Goal: Task Accomplishment & Management: Manage account settings

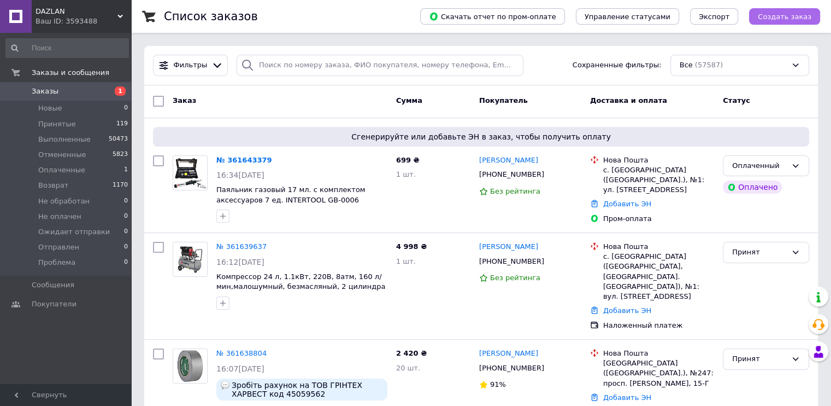
click at [792, 19] on span "Создать заказ" at bounding box center [785, 17] width 54 height 8
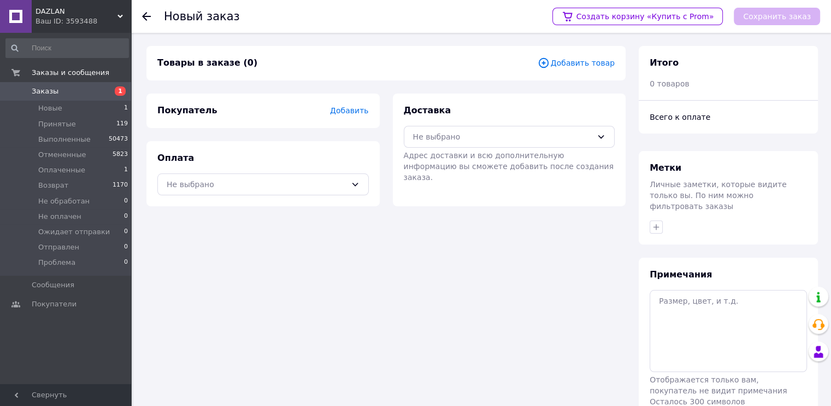
click at [576, 61] on span "Добавить товар" at bounding box center [576, 63] width 77 height 12
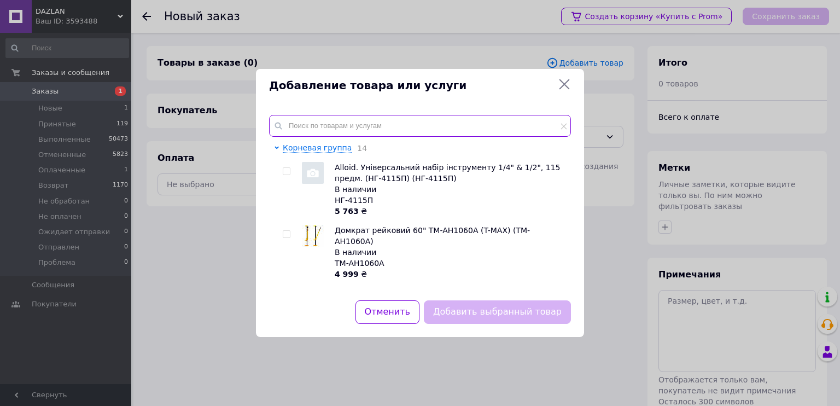
click at [389, 126] on input "text" at bounding box center [420, 126] width 302 height 22
click at [386, 120] on input "text" at bounding box center [420, 126] width 302 height 22
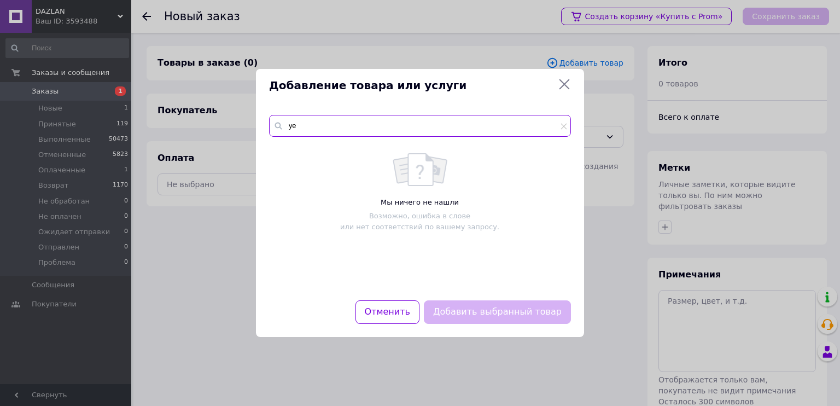
type input "у"
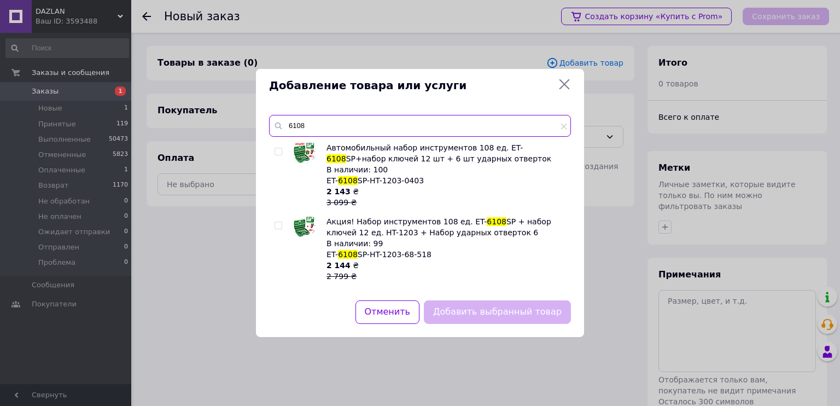
type input "6108"
click at [280, 153] on input "checkbox" at bounding box center [277, 151] width 7 height 7
checkbox input "true"
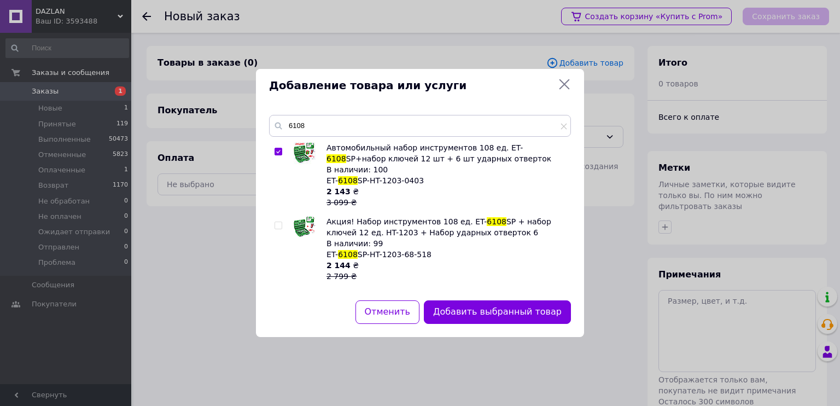
click at [476, 312] on button "Добавить выбранный товар" at bounding box center [497, 312] width 147 height 24
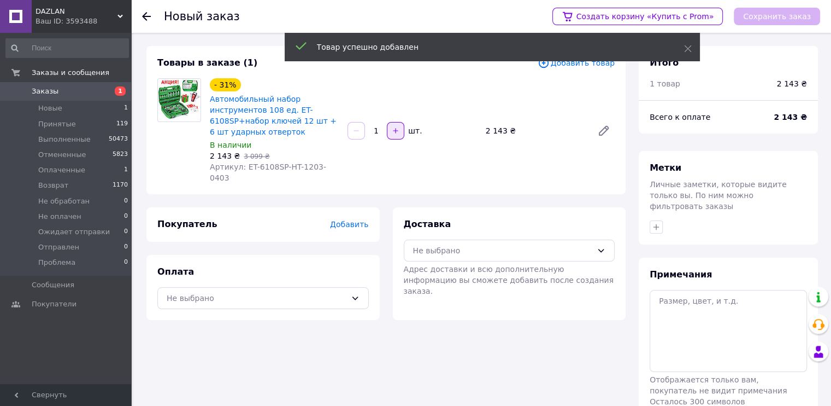
click at [396, 128] on icon "button" at bounding box center [396, 130] width 5 height 5
type input "2"
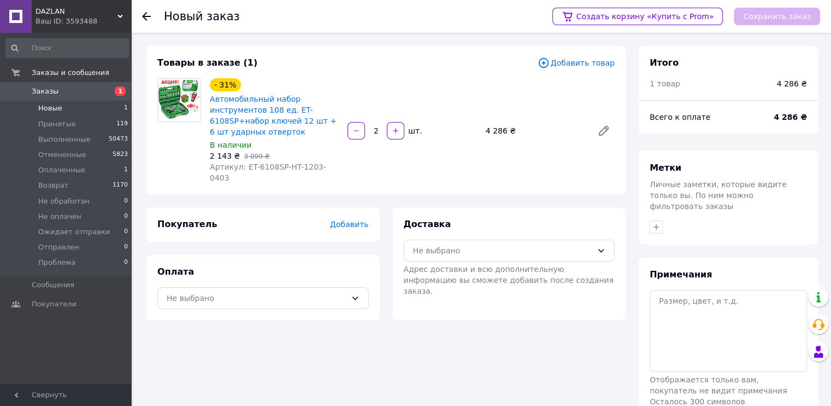
click at [67, 109] on li "Новые 1" at bounding box center [67, 108] width 134 height 15
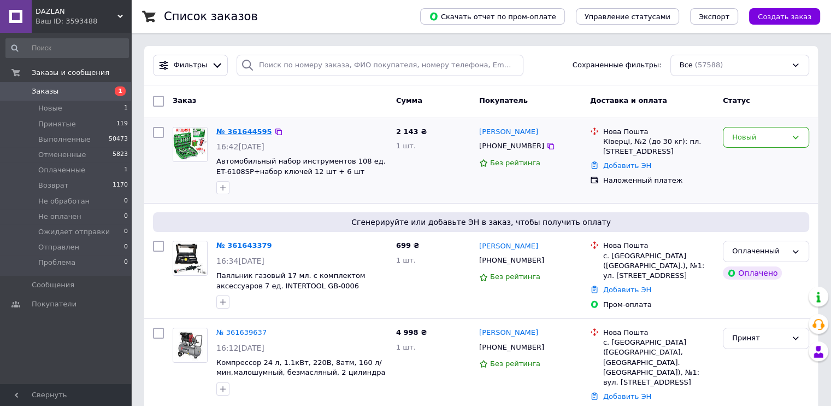
click at [248, 131] on link "№ 361644595" at bounding box center [244, 131] width 56 height 8
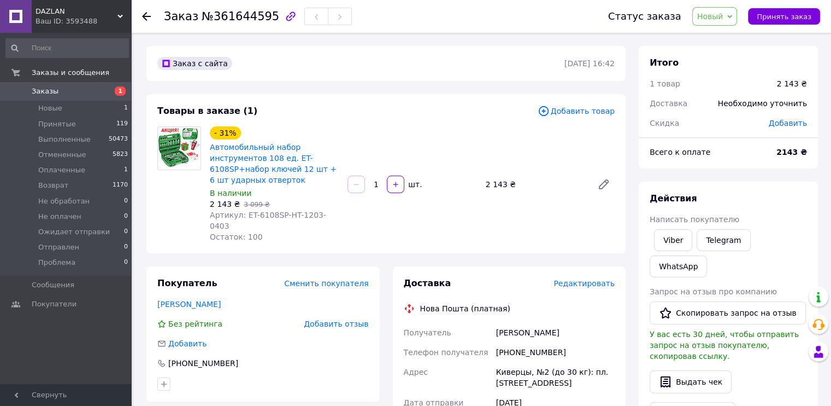
click at [244, 14] on span "№361644595" at bounding box center [241, 16] width 78 height 13
copy span "361644595"
click at [398, 180] on icon "button" at bounding box center [396, 184] width 8 height 8
type input "2"
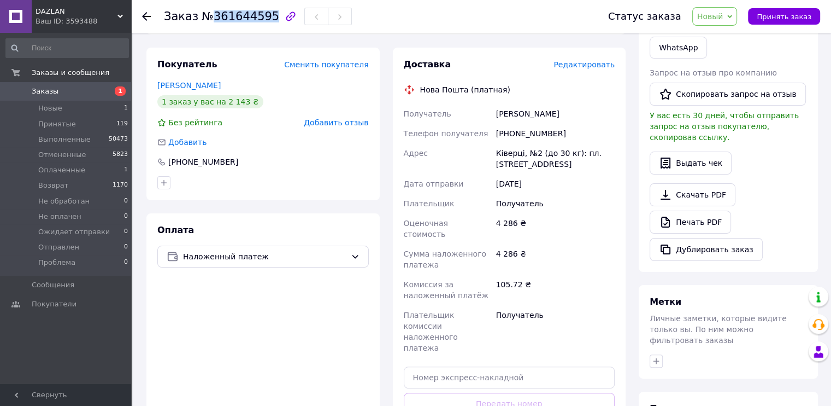
scroll to position [245, 0]
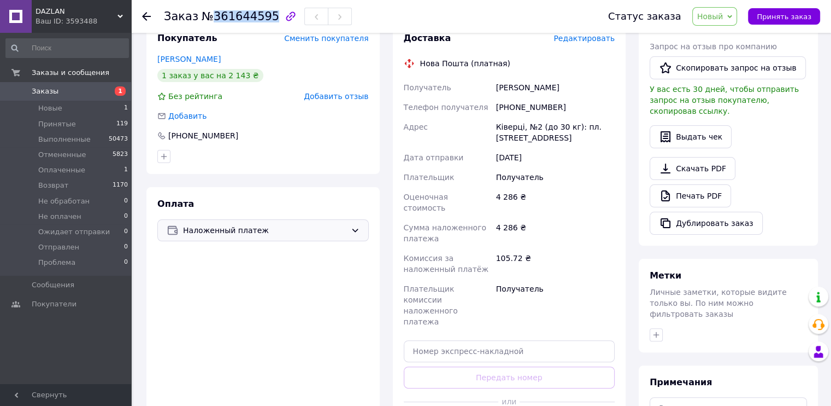
click at [280, 224] on span "Наложенный платеж" at bounding box center [264, 230] width 163 height 12
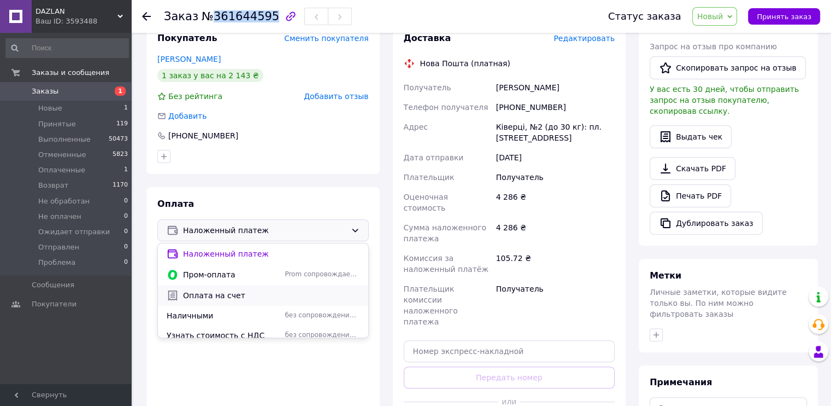
click at [196, 290] on span "Оплата на счет" at bounding box center [271, 295] width 177 height 11
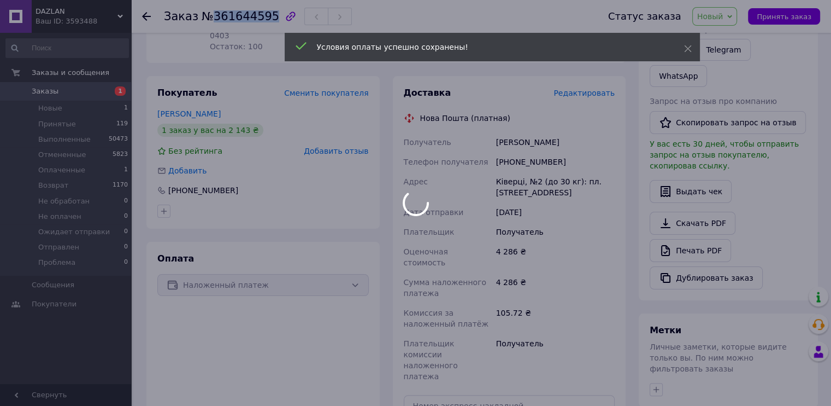
scroll to position [81, 0]
